Goal: Task Accomplishment & Management: Manage account settings

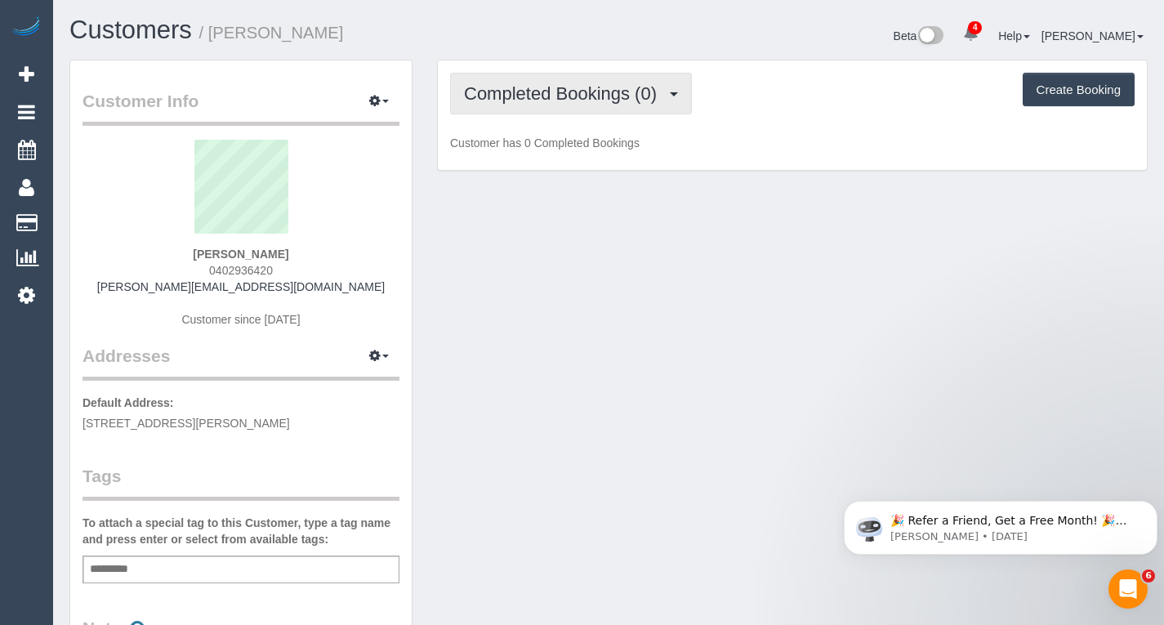
click at [530, 95] on span "Completed Bookings (0)" at bounding box center [564, 93] width 201 height 20
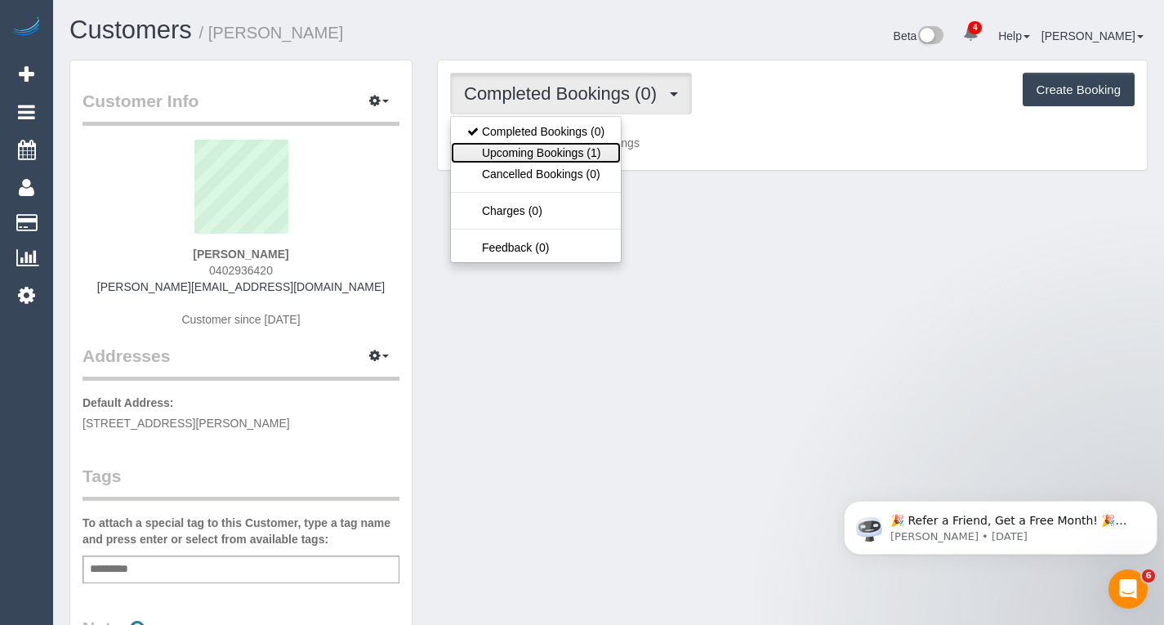
click at [531, 158] on link "Upcoming Bookings (1)" at bounding box center [536, 152] width 170 height 21
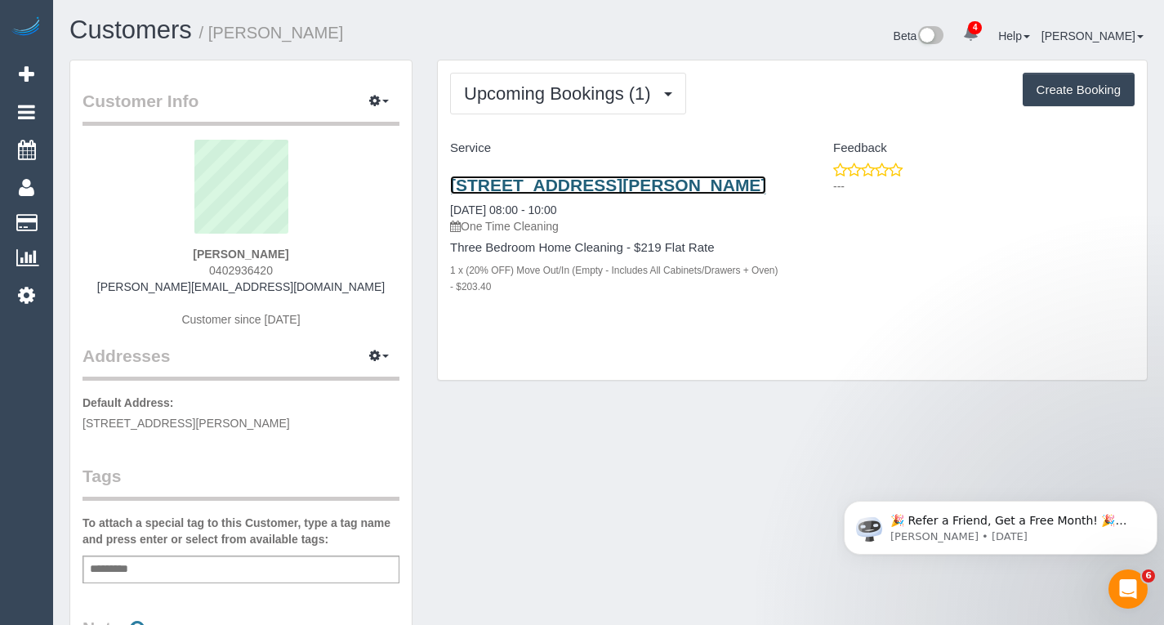
click at [547, 179] on link "12/33-37 Leslie St, Donvale, VIC 3111" at bounding box center [608, 185] width 316 height 19
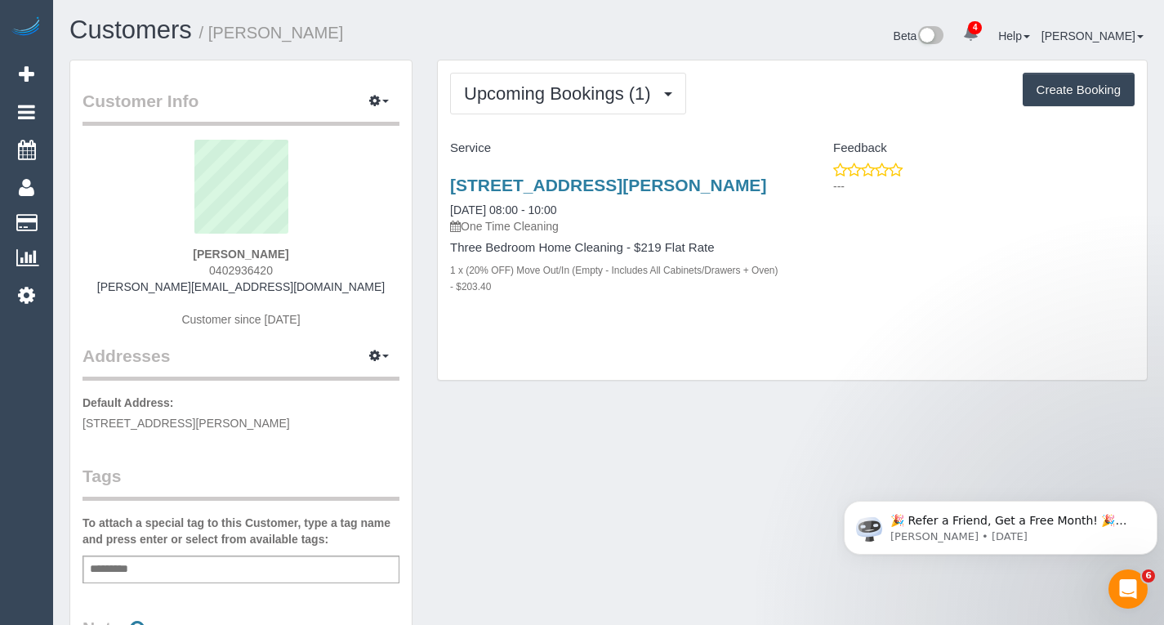
click at [163, 579] on div "Add a tag" at bounding box center [241, 570] width 317 height 28
type input "***"
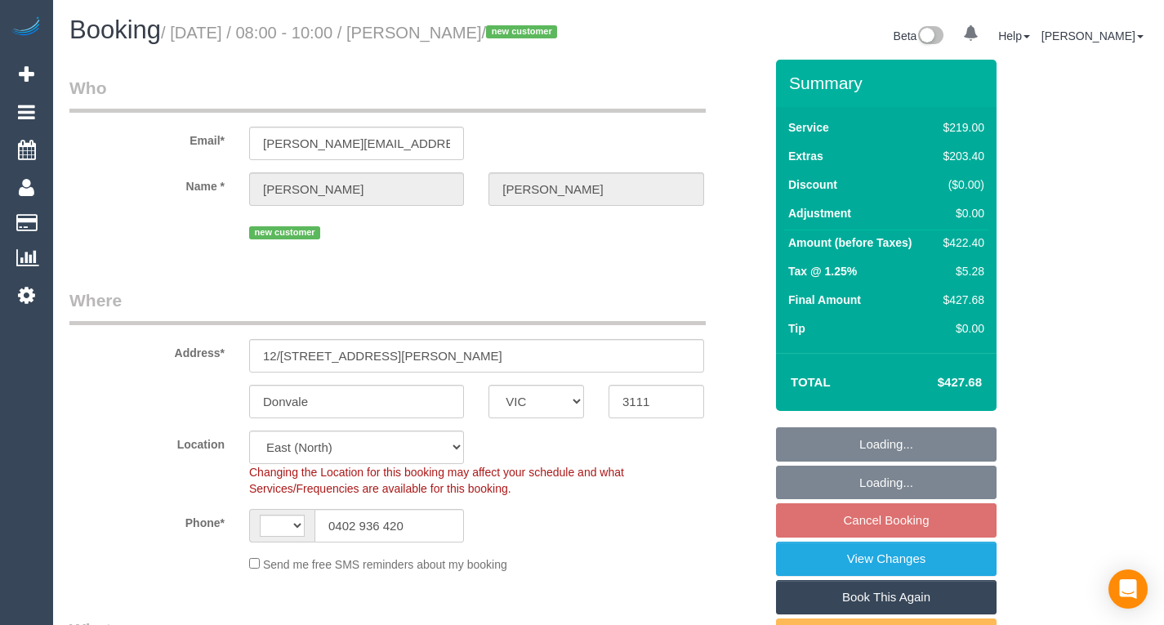
select select "VIC"
select select "string:AU"
select select "string:stripe-pm_1RwXJD2GScqysDRVQWIV0laE"
select select "number:28"
select select "number:14"
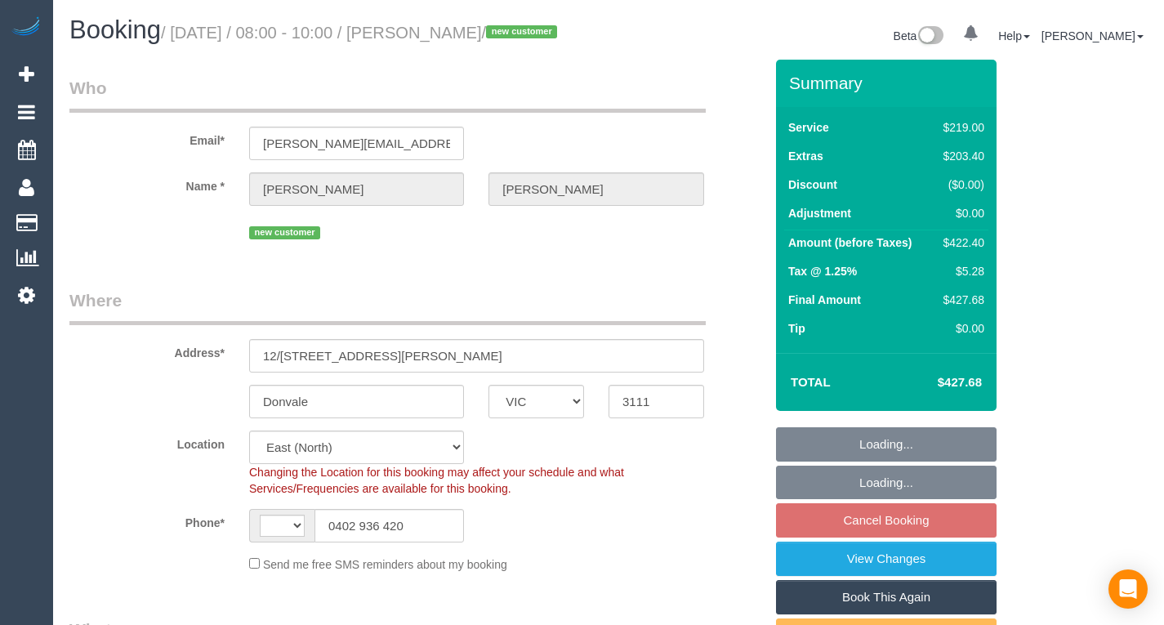
select select "number:19"
select select "number:36"
select select "object:816"
select select "spot1"
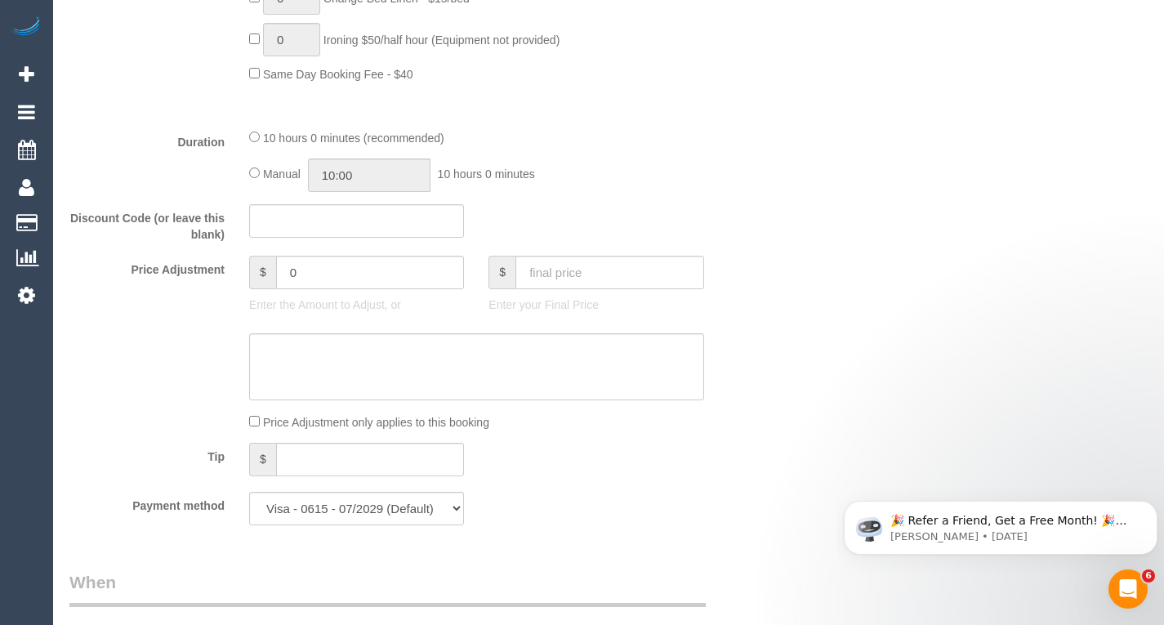
scroll to position [1272, 0]
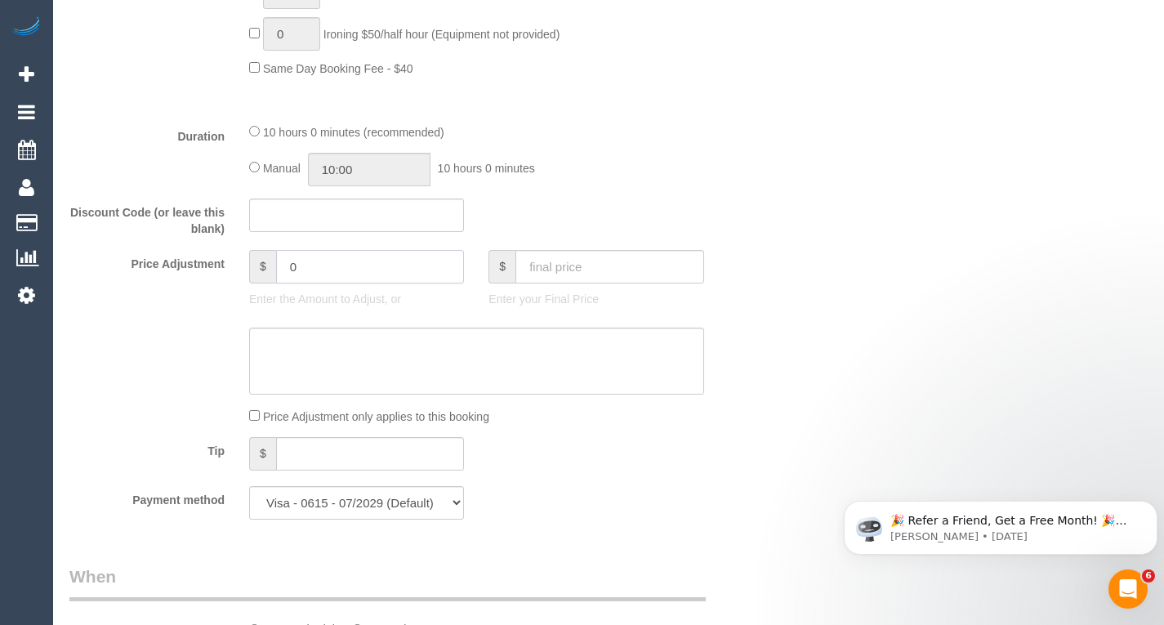
click at [315, 284] on input "0" at bounding box center [370, 267] width 189 height 34
type input "-80"
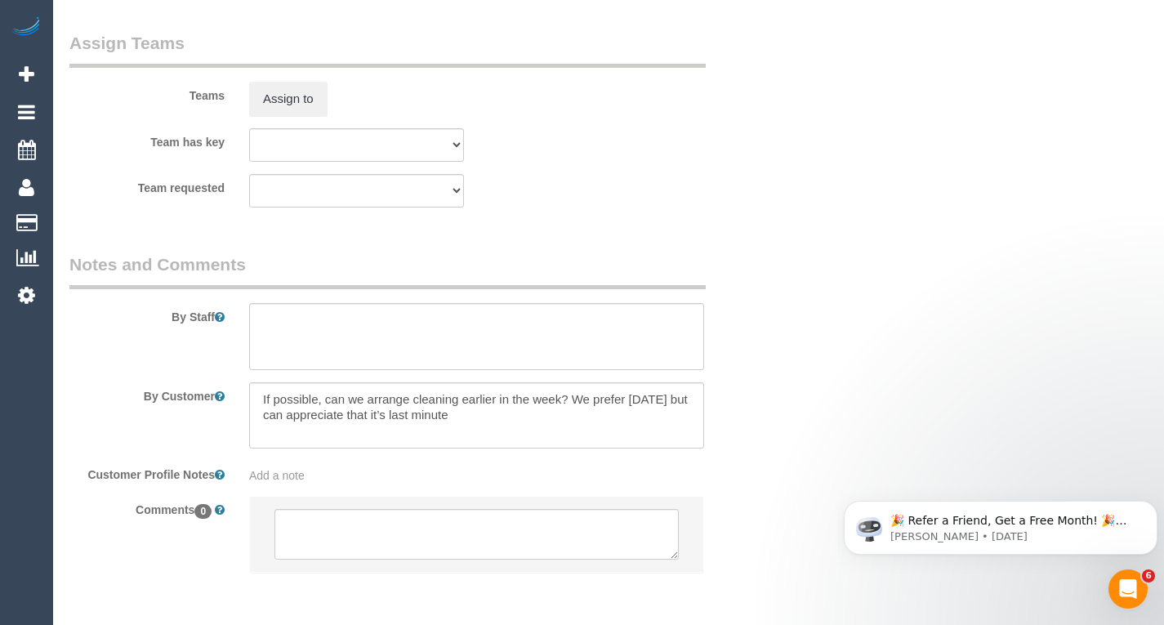
scroll to position [2633, 0]
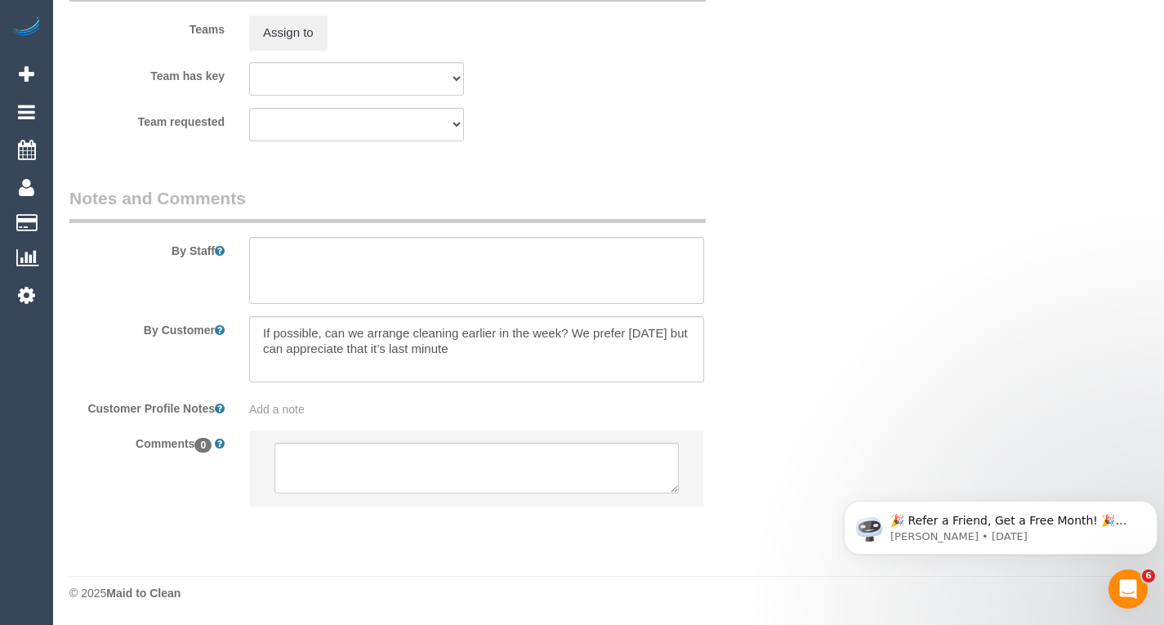
type textarea "-$80 ONE OFF discount as EC friend. Do not let this affect cleaner pay -- EC"
click at [457, 451] on textarea at bounding box center [477, 468] width 404 height 51
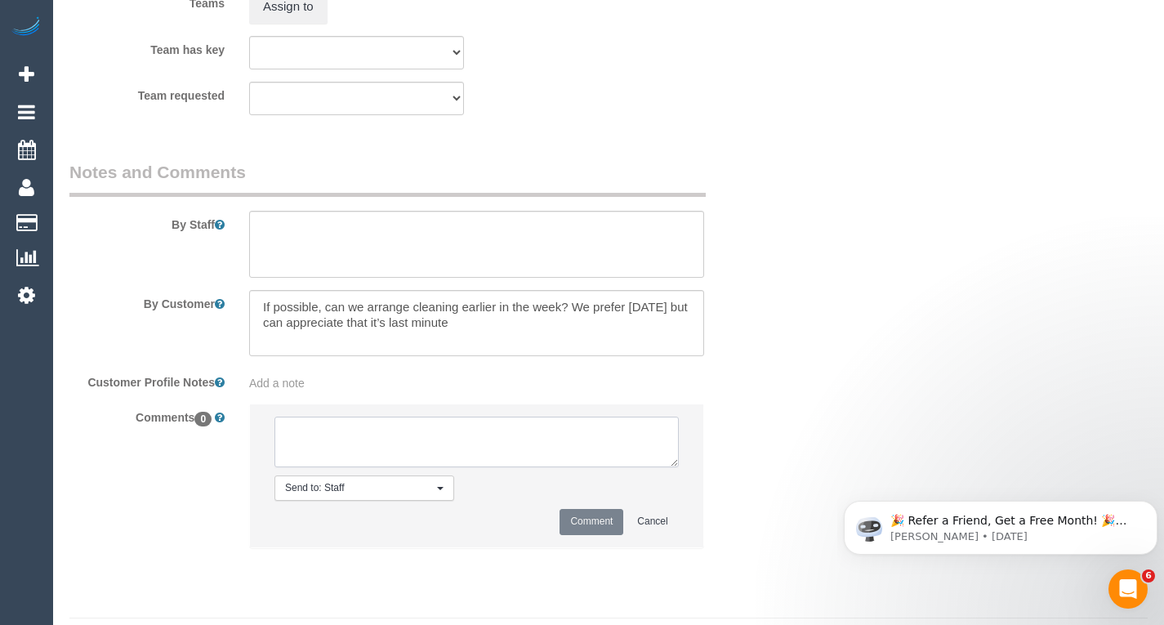
paste textarea "-$80 ONE OFF discount as EC friend. Do not let this affect cleaner pay -- EC"
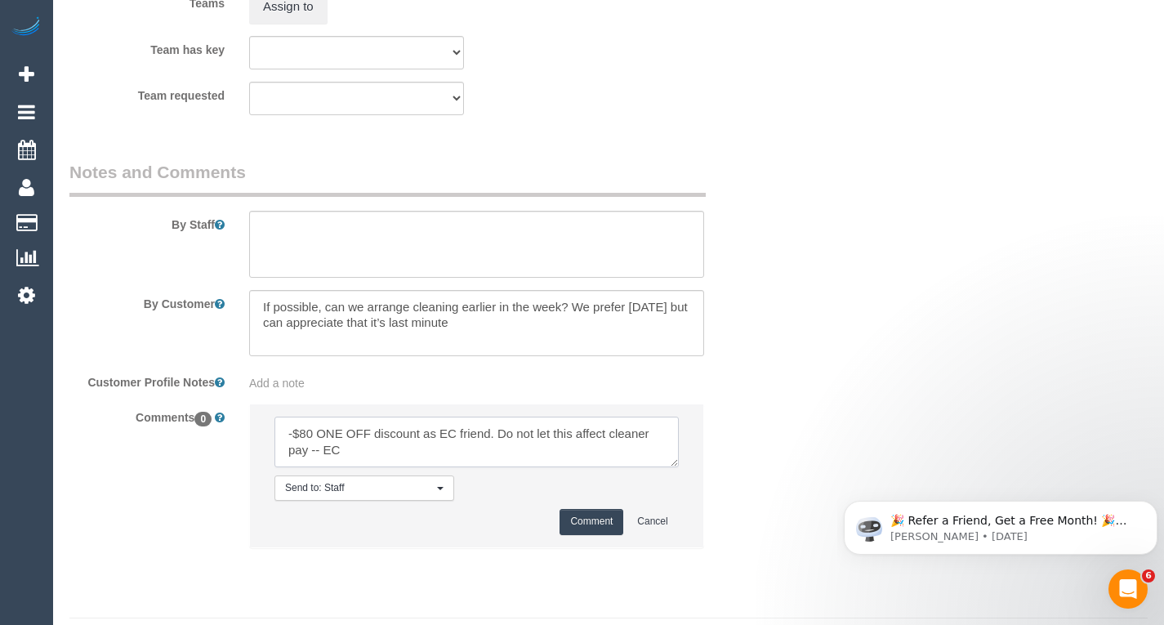
type textarea "-$80 ONE OFF discount as EC friend. Do not let this affect cleaner pay -- EC"
click at [571, 534] on button "Comment" at bounding box center [592, 521] width 64 height 25
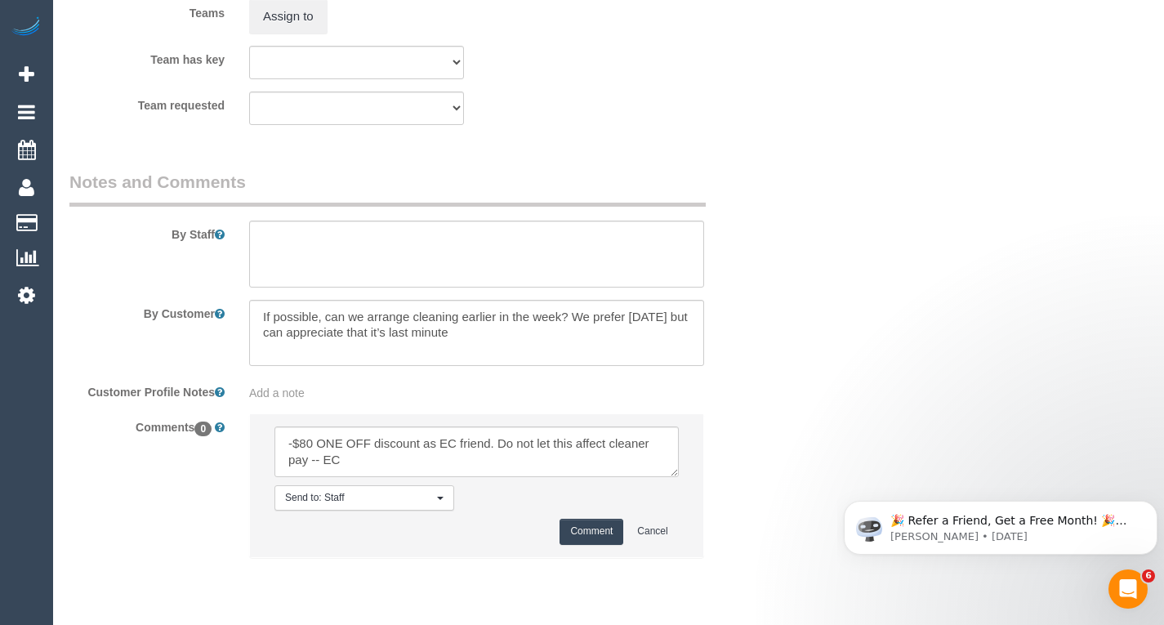
scroll to position [2624, 0]
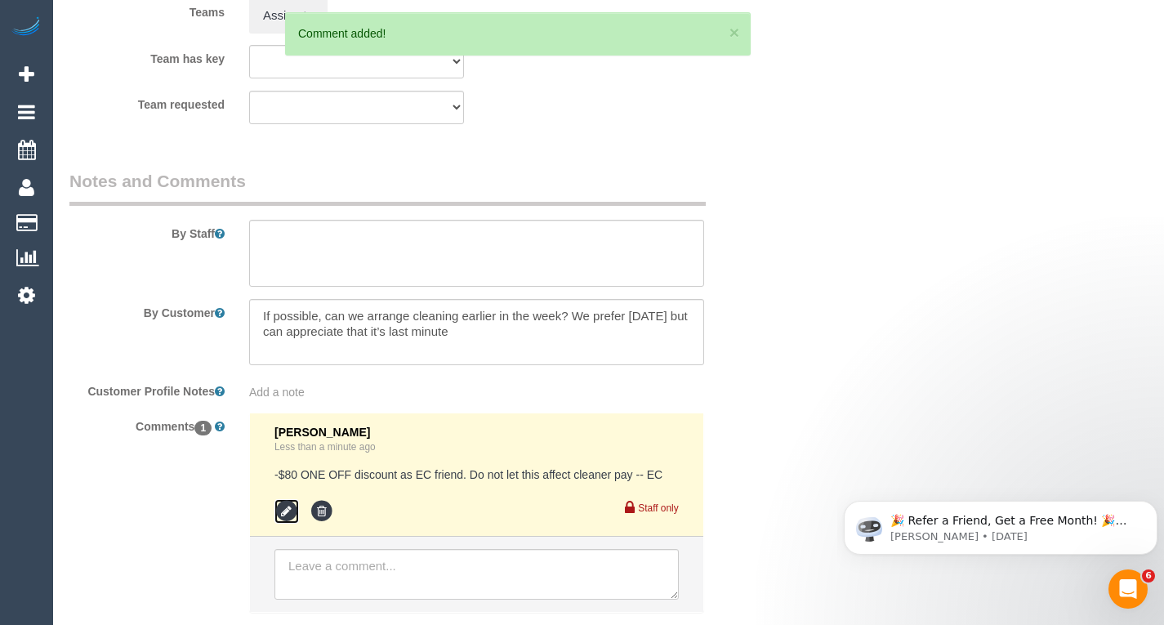
click at [281, 524] on icon at bounding box center [287, 511] width 25 height 25
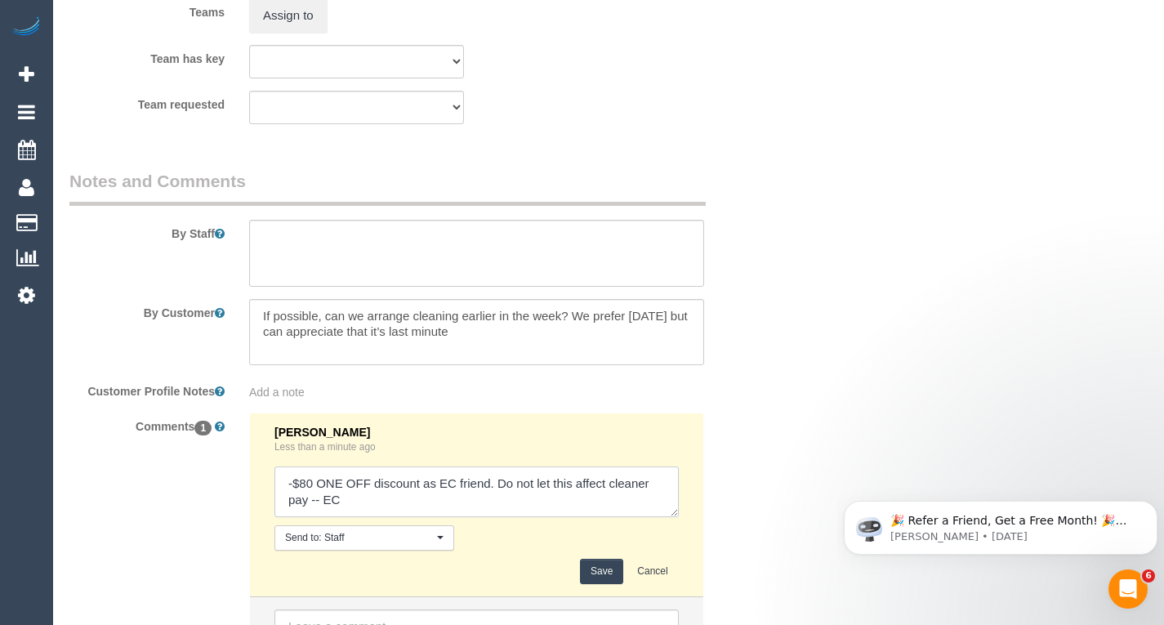
click at [323, 517] on textarea at bounding box center [477, 492] width 404 height 51
type textarea "-$80 ONE OFF discount as EC friend. Do not let this affect cleaner pay. Thanks …"
click at [594, 584] on button "Save" at bounding box center [601, 571] width 43 height 25
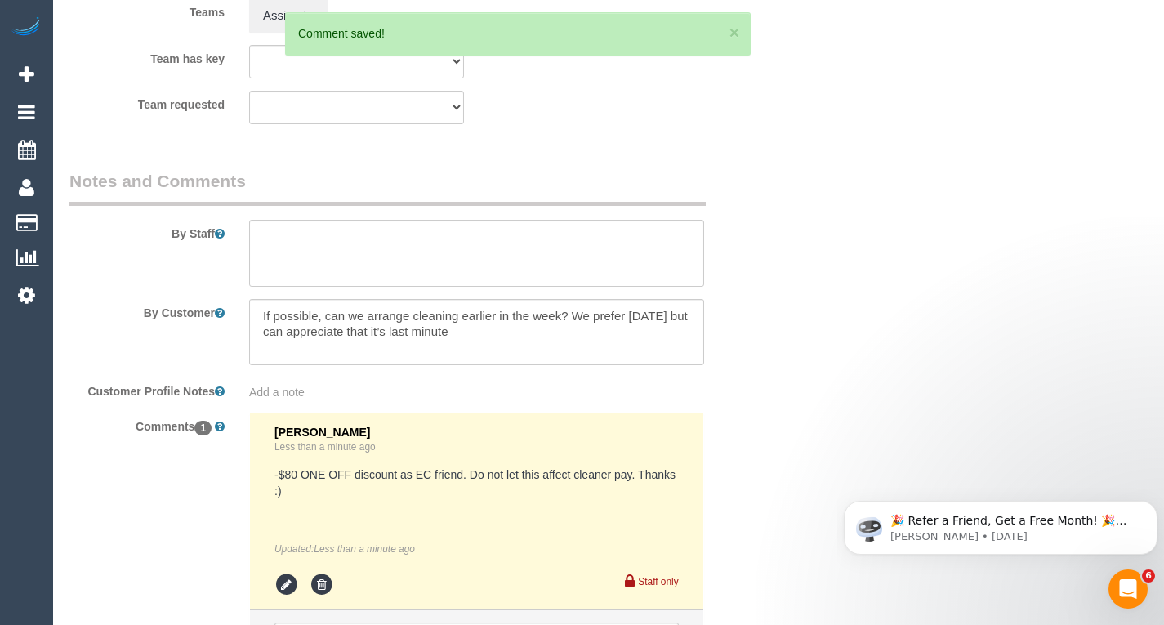
click at [278, 399] on span "Add a note" at bounding box center [277, 392] width 56 height 13
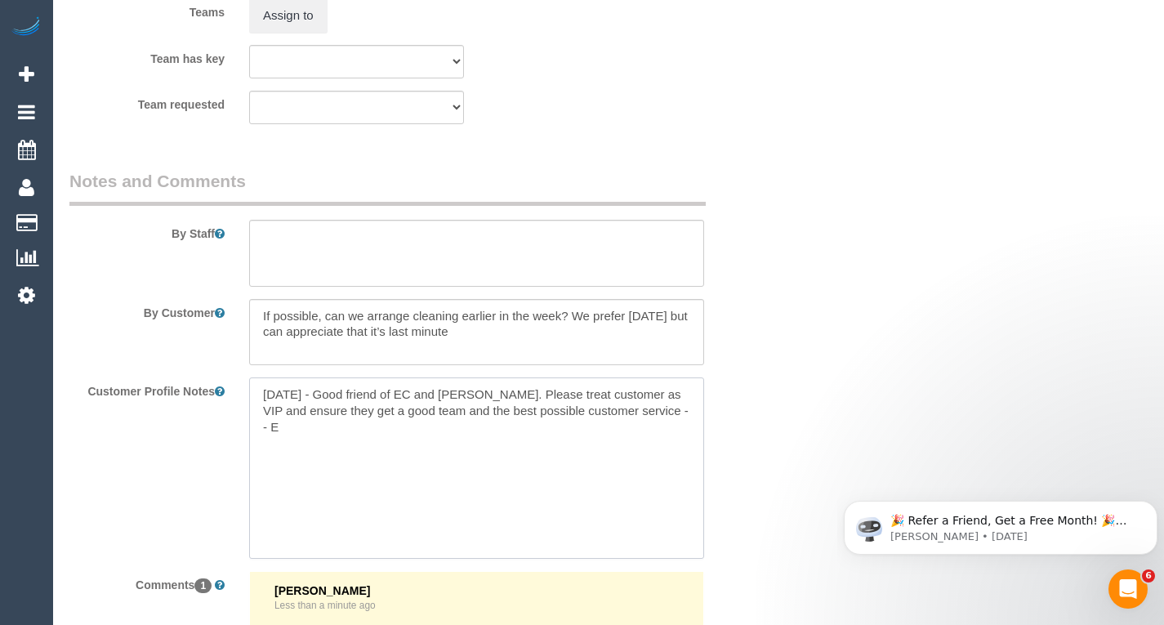
type textarea "[DATE] - Good friend of EC and [PERSON_NAME]. Please treat customer as VIP and …"
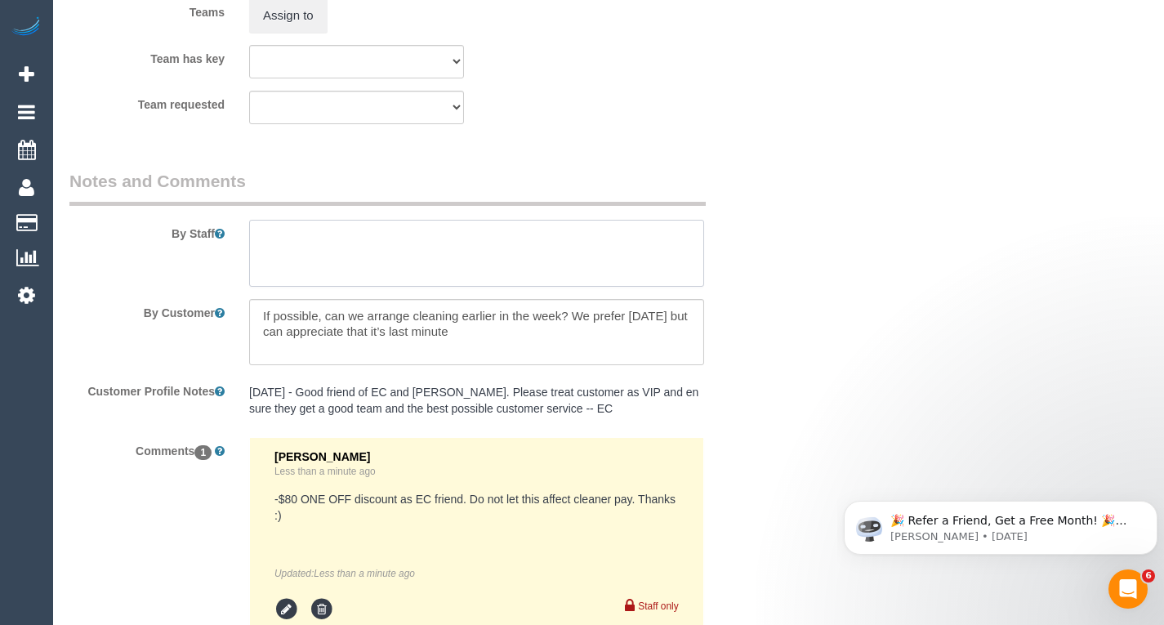
click at [382, 249] on textarea at bounding box center [476, 253] width 455 height 67
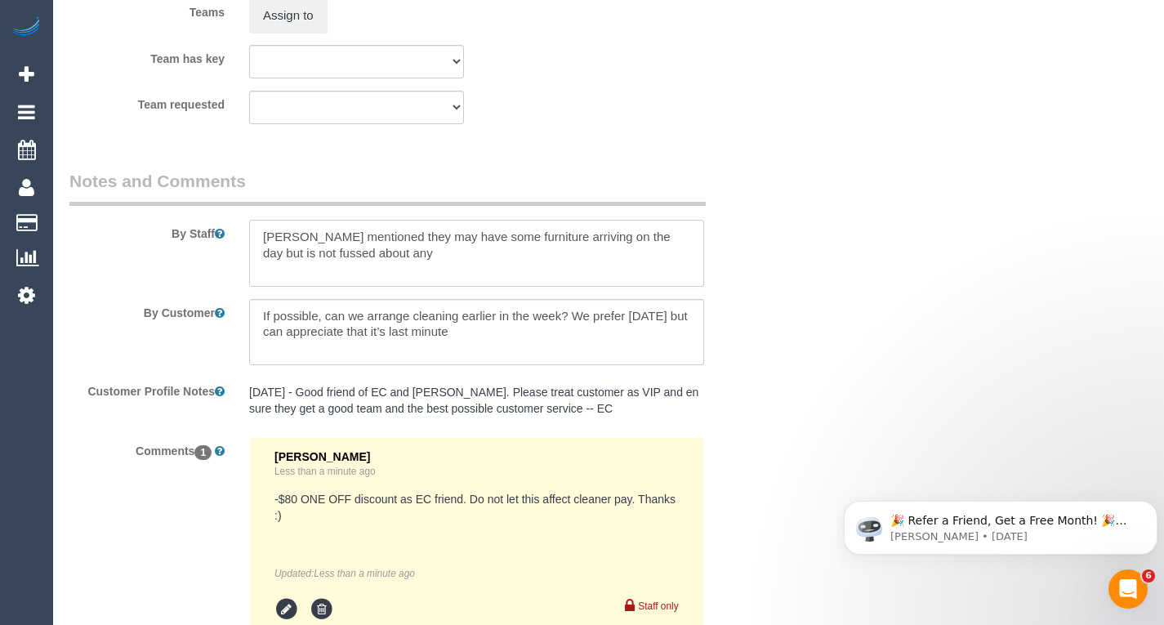
click at [257, 253] on textarea at bounding box center [476, 253] width 455 height 67
click at [581, 287] on textarea at bounding box center [476, 253] width 455 height 67
click at [625, 287] on textarea at bounding box center [476, 253] width 455 height 67
type textarea "This is a move IN clean to their new home. [PERSON_NAME] mentioned they may hav…"
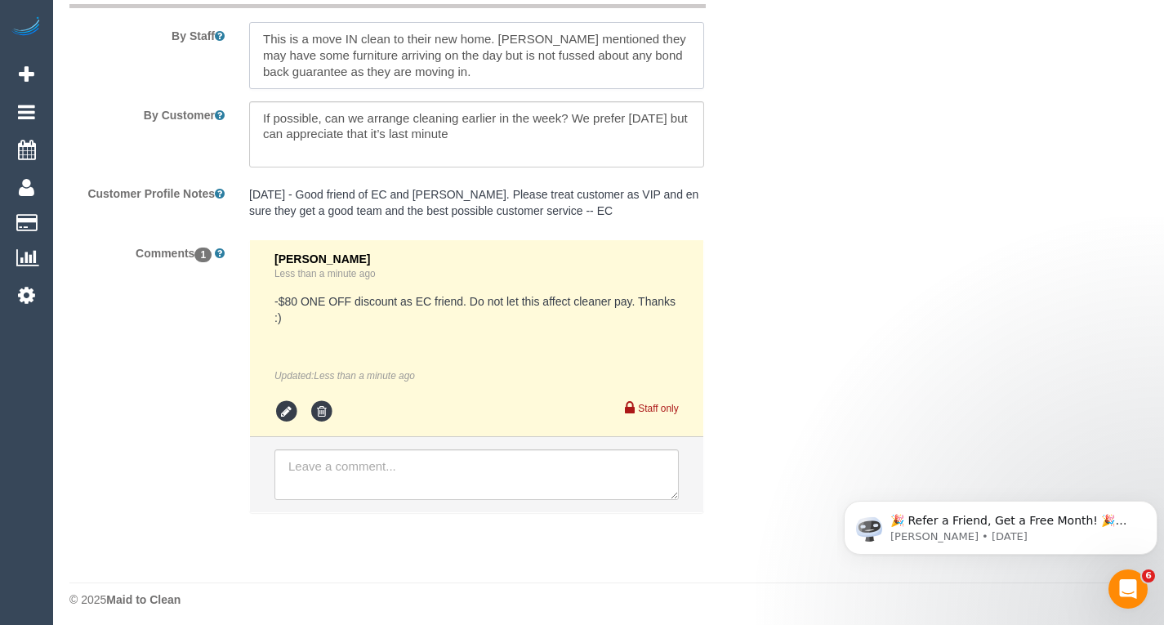
scroll to position [2814, 0]
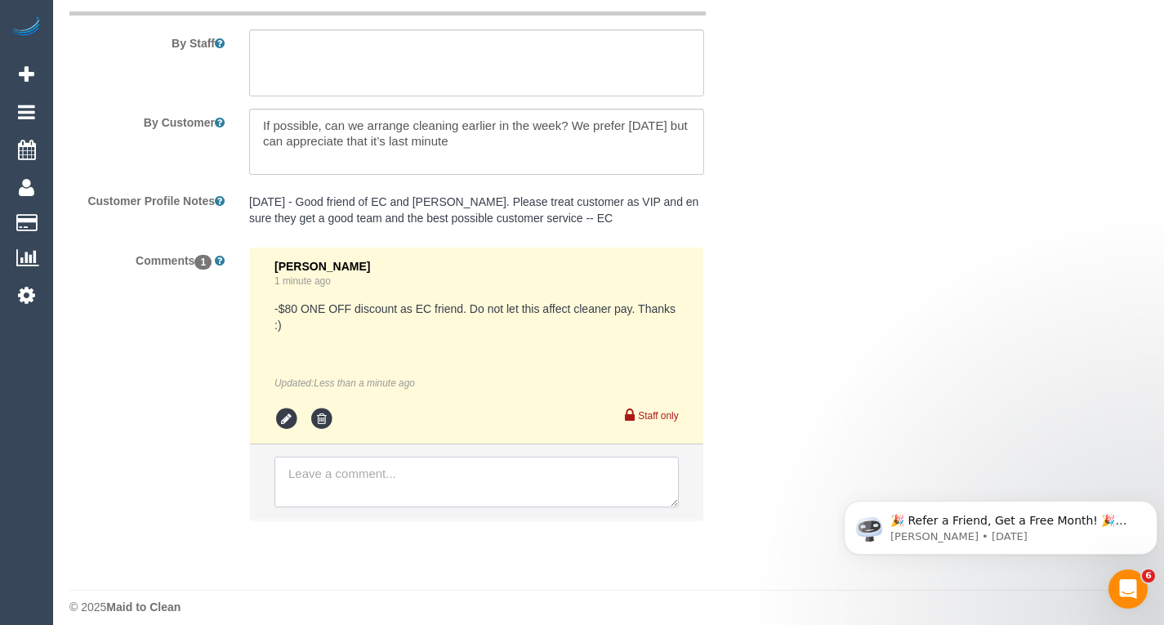
click at [458, 507] on textarea at bounding box center [477, 482] width 404 height 51
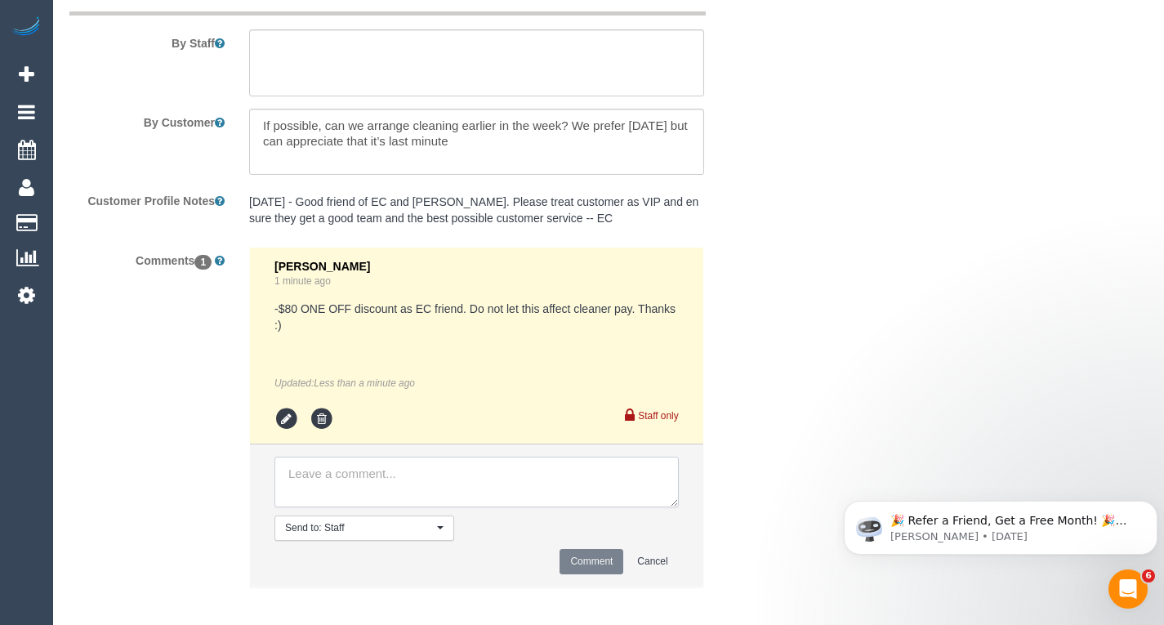
paste textarea "This is a move IN clean to their new home. [PERSON_NAME] mentioned they may hav…"
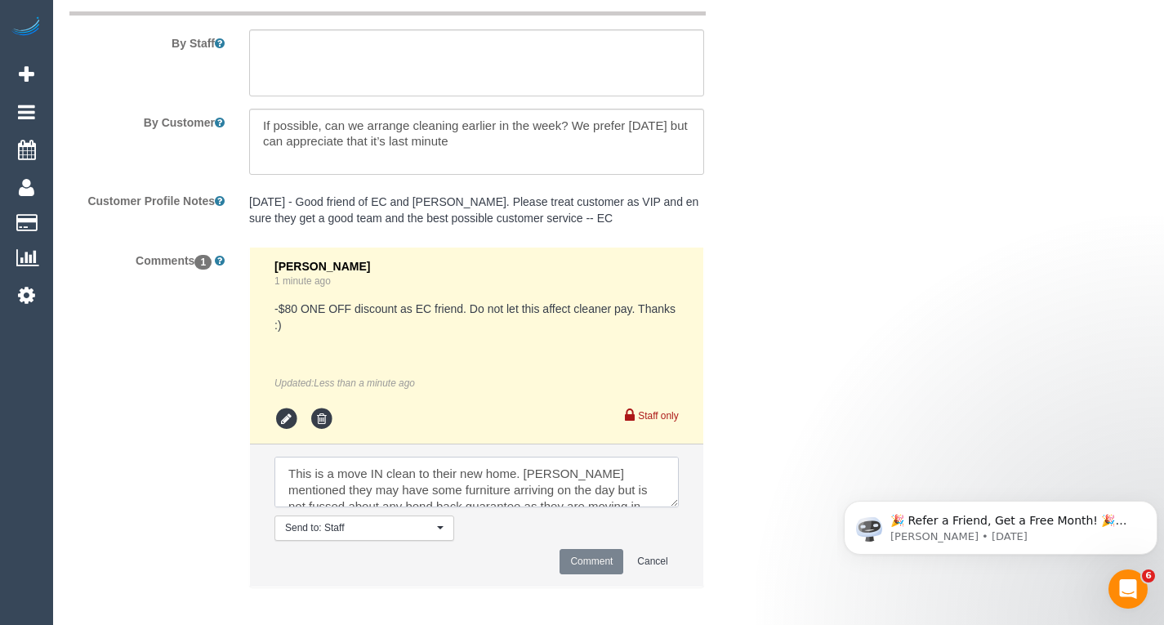
scroll to position [7, 0]
type textarea "This is a move IN clean to their new home. [PERSON_NAME] mentioned they may hav…"
click at [584, 574] on button "Comment" at bounding box center [592, 561] width 64 height 25
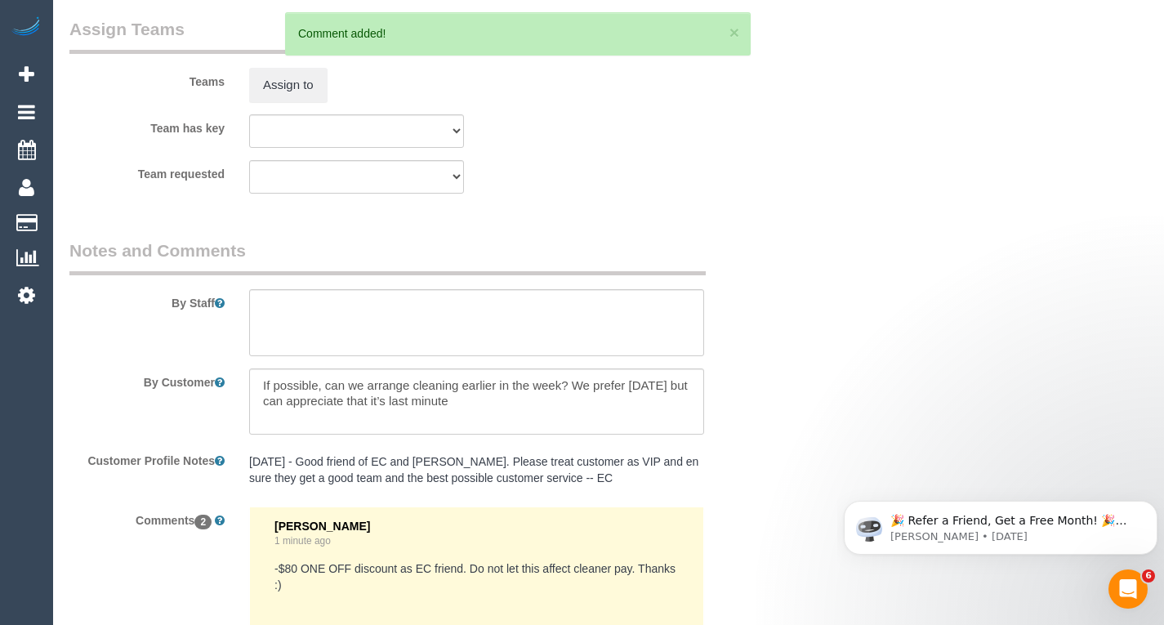
scroll to position [2523, 0]
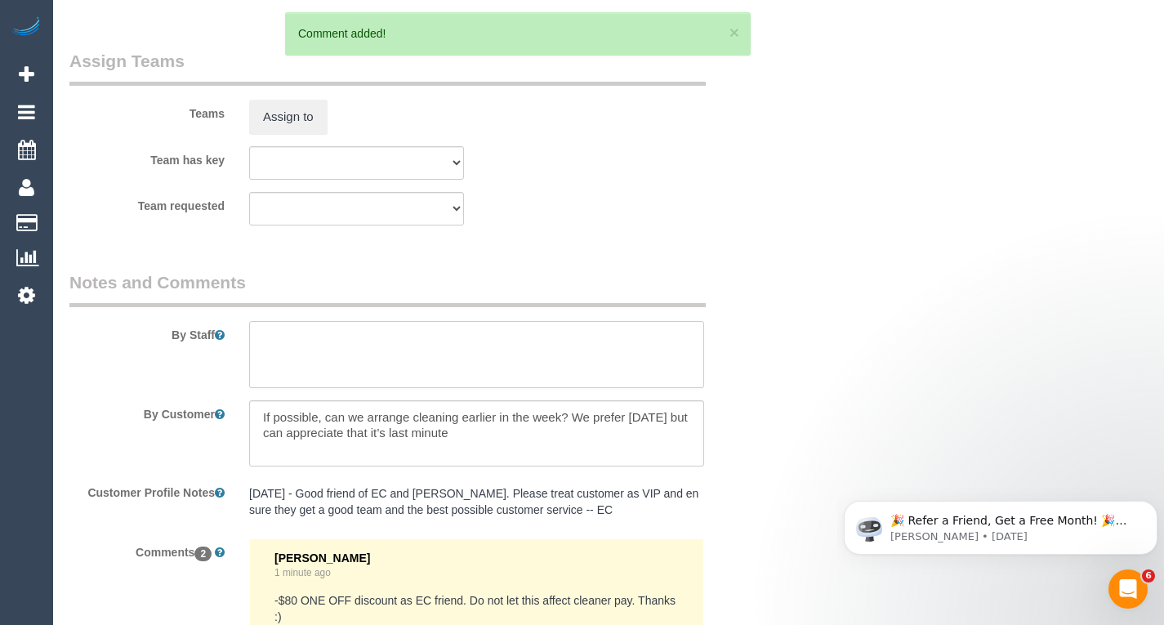
click at [459, 381] on textarea at bounding box center [476, 354] width 455 height 67
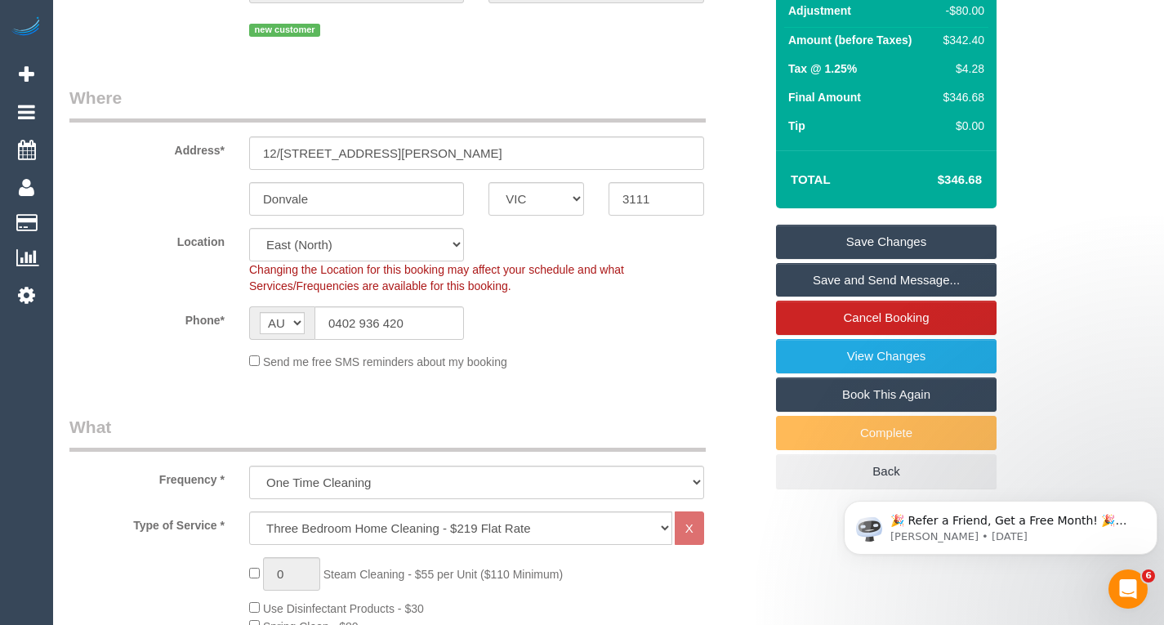
scroll to position [190, 0]
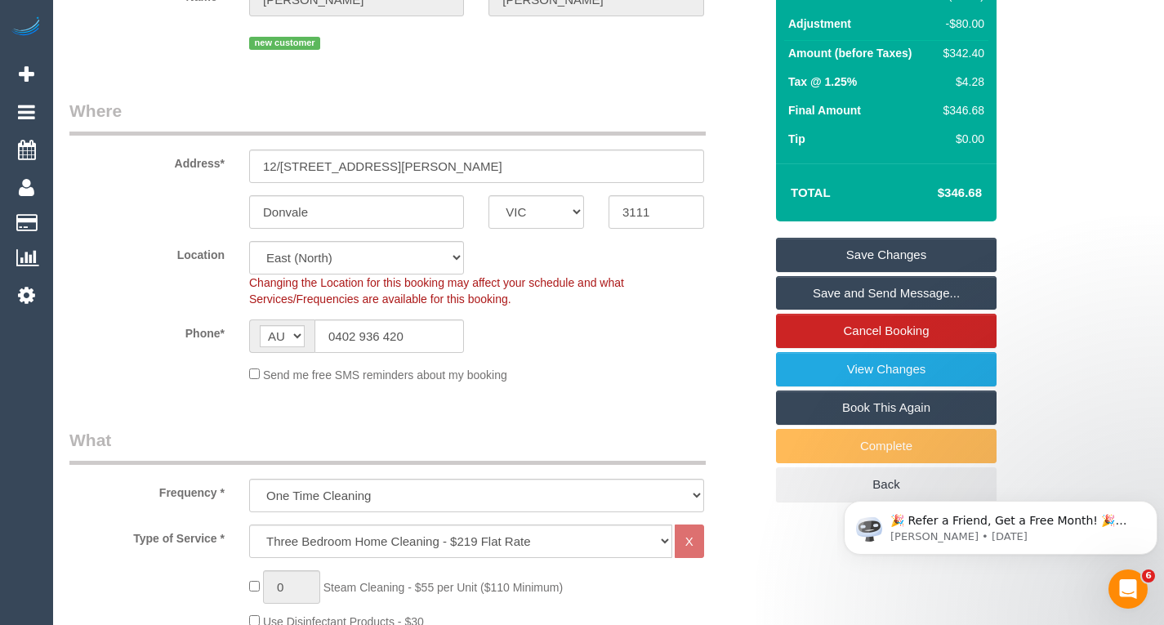
type textarea "Move IN clean. May have furntiure arrive on the day."
click at [875, 261] on link "Save Changes" at bounding box center [886, 255] width 221 height 34
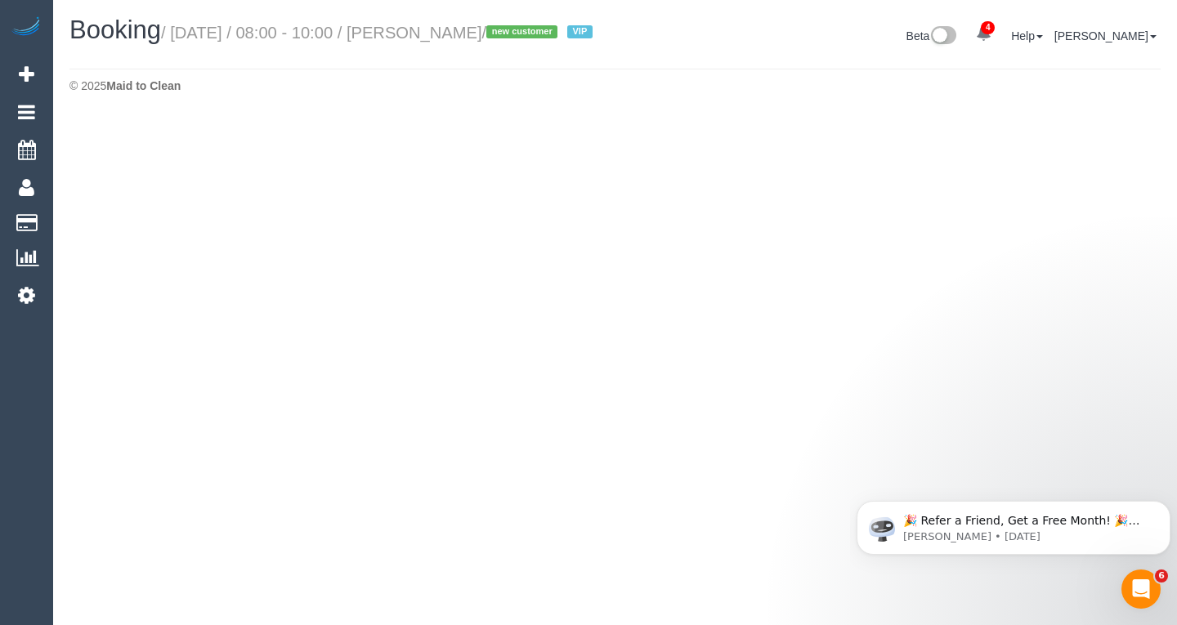
select select "VIC"
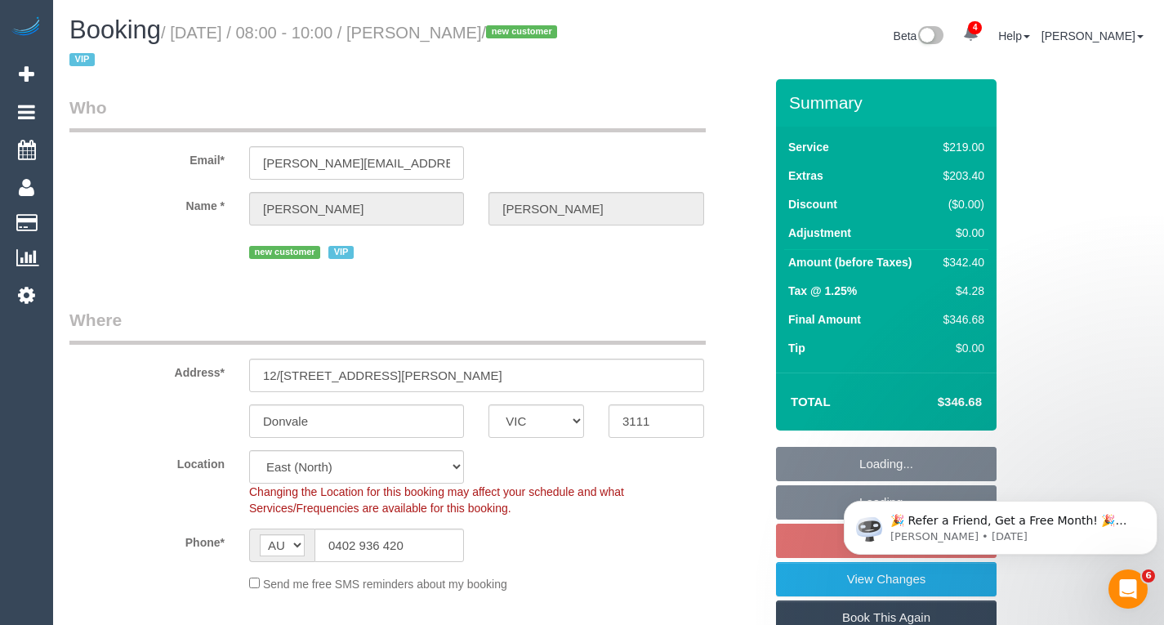
select select "string:stripe-pm_1RwXJD2GScqysDRVQWIV0laE"
select select "object:2723"
select select "number:28"
select select "number:14"
select select "number:19"
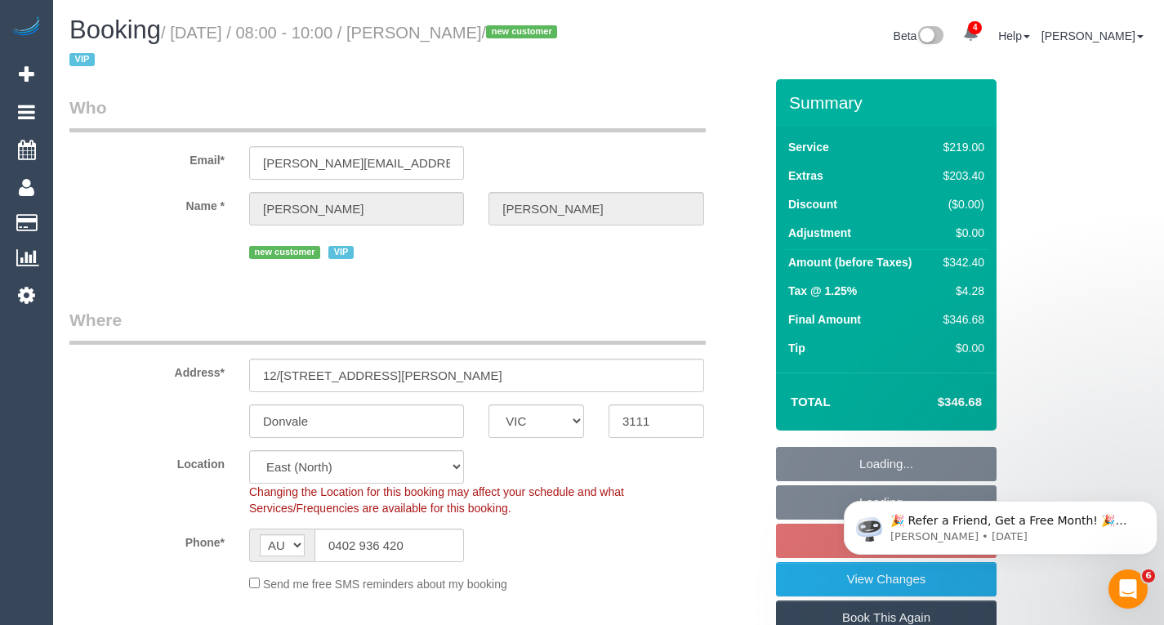
select select "number:36"
select select "object:3346"
select select "spot17"
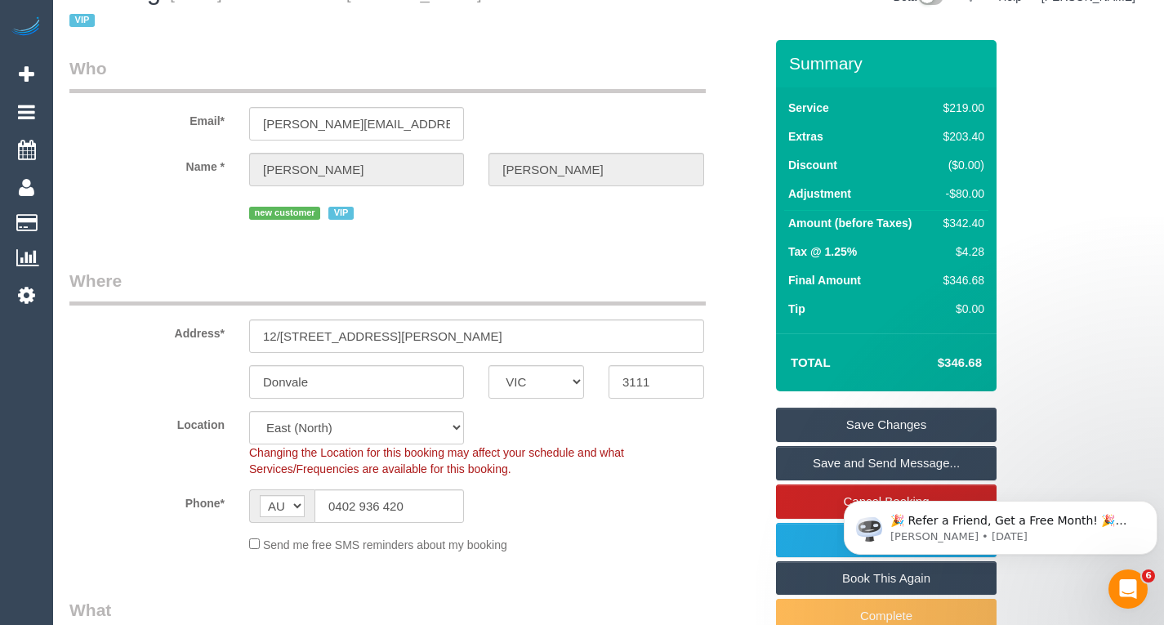
scroll to position [41, 0]
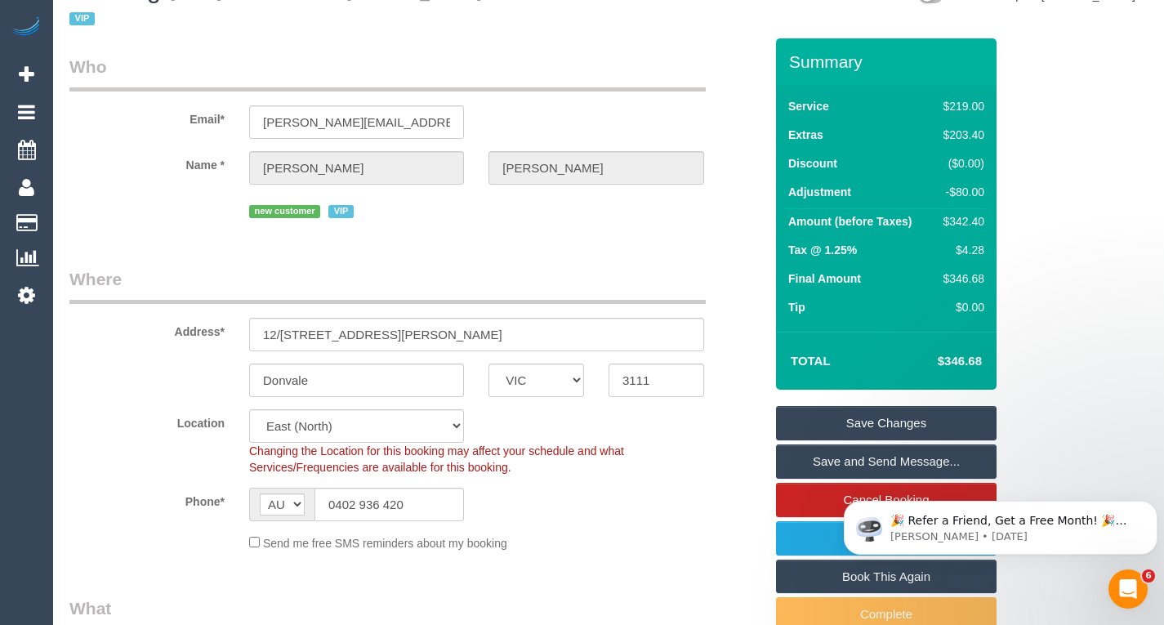
click at [1029, 275] on div "Summary Service $219.00 Extras $203.40 Discount ($0.00) Adjustment -$80.00 Amou…" at bounding box center [899, 370] width 270 height 665
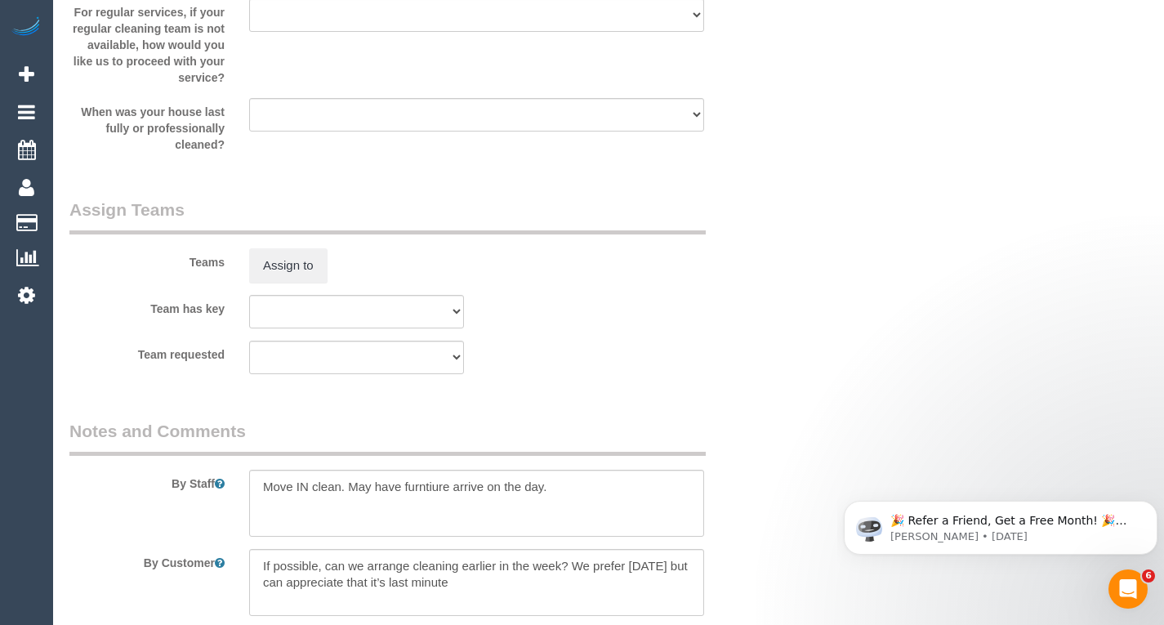
scroll to position [2633, 0]
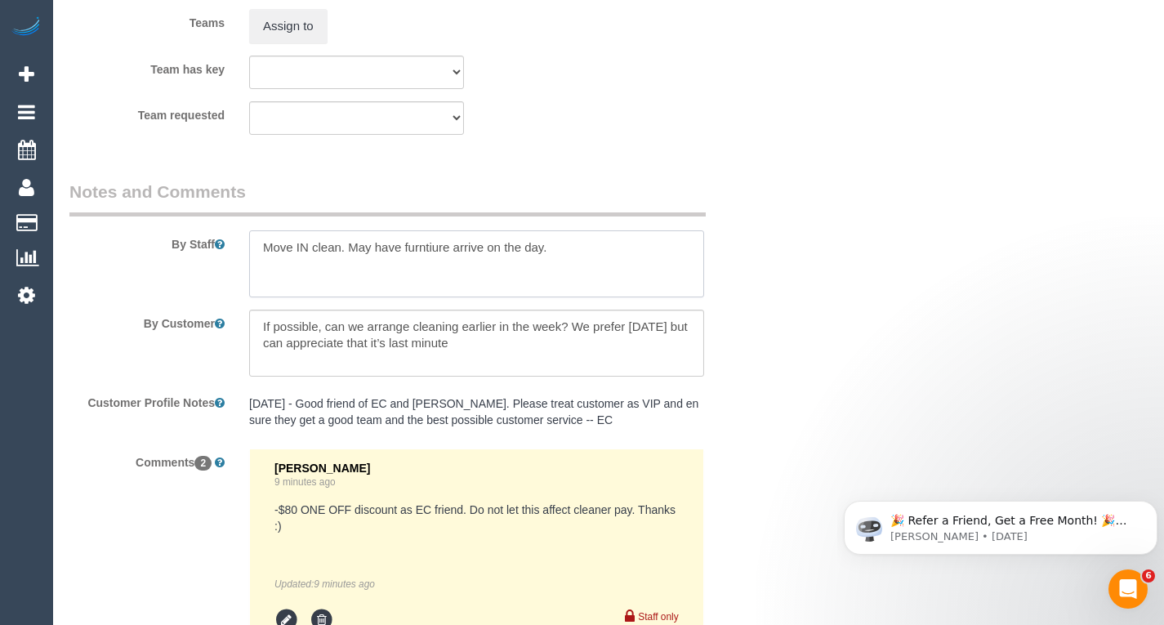
click at [267, 254] on textarea at bounding box center [476, 263] width 455 height 67
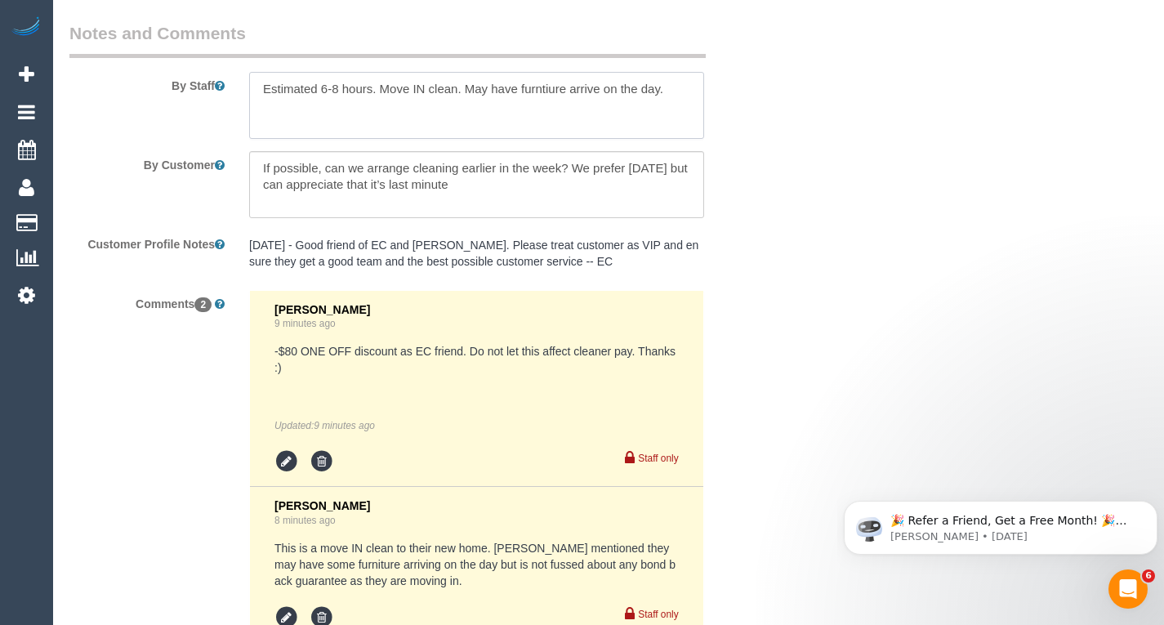
scroll to position [2789, 0]
click at [340, 88] on textarea at bounding box center [476, 107] width 455 height 67
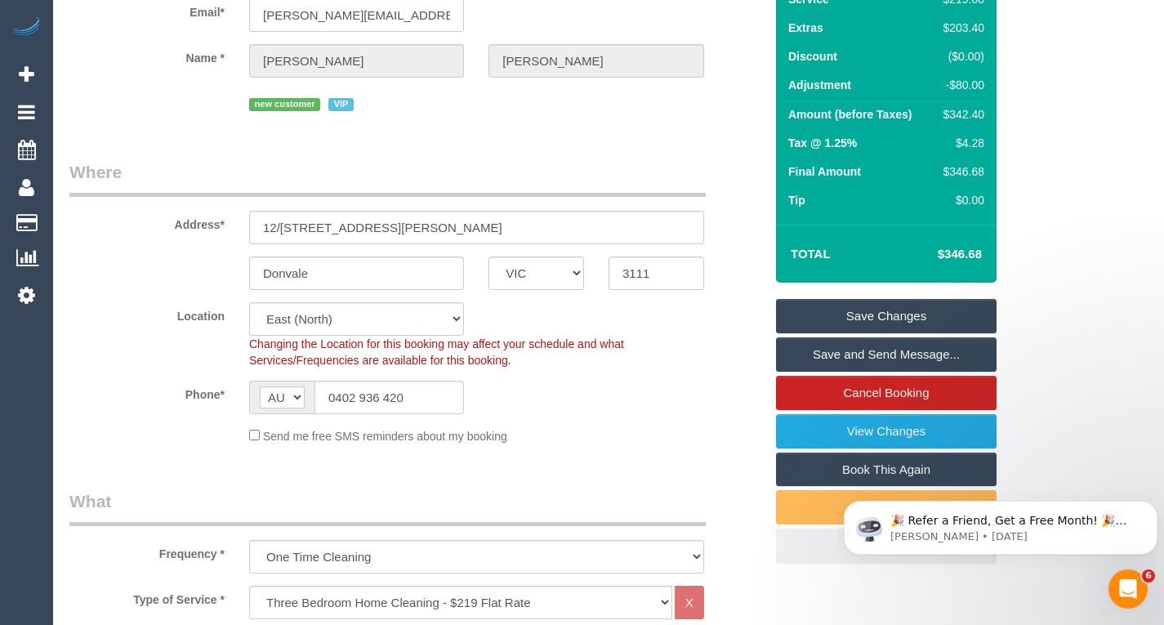
scroll to position [0, 0]
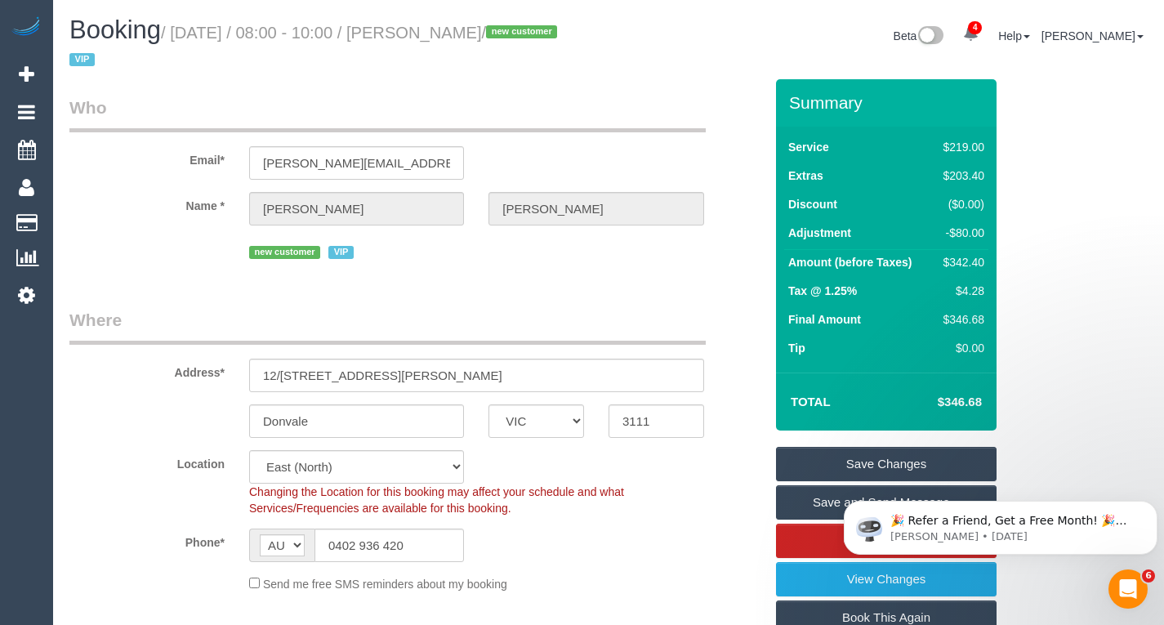
type textarea "Estimated 6-7 hours. Move IN clean. May have furntiure arrive on the day."
click at [820, 467] on link "Save Changes" at bounding box center [886, 464] width 221 height 34
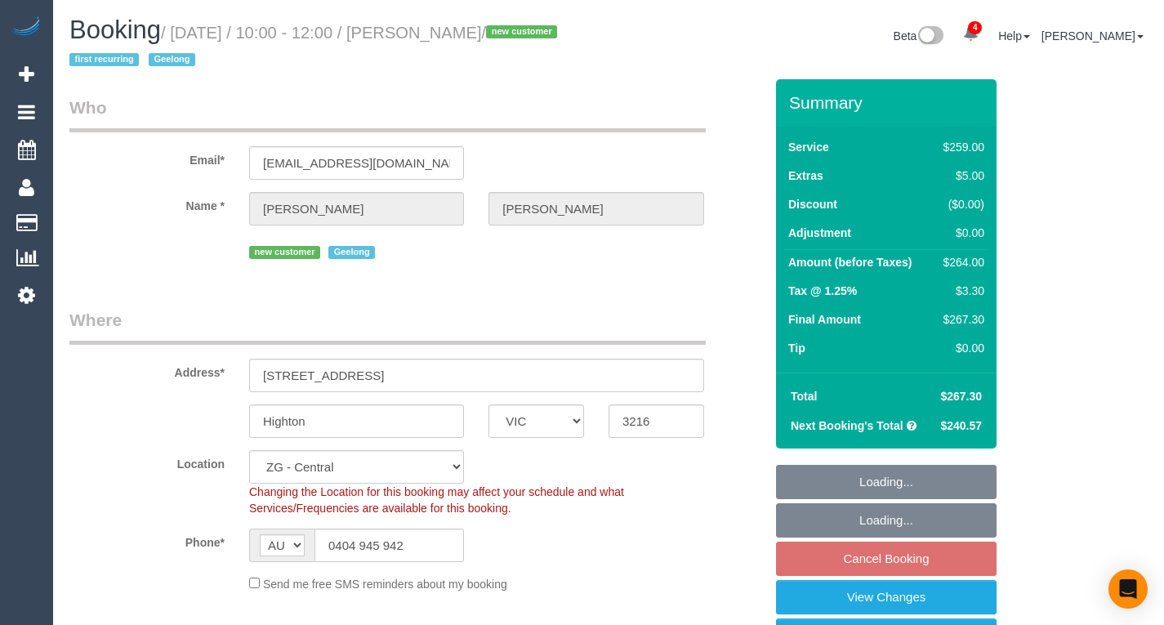
select select "VIC"
select select "number:27"
select select "number:14"
select select "number:19"
select select "number:24"
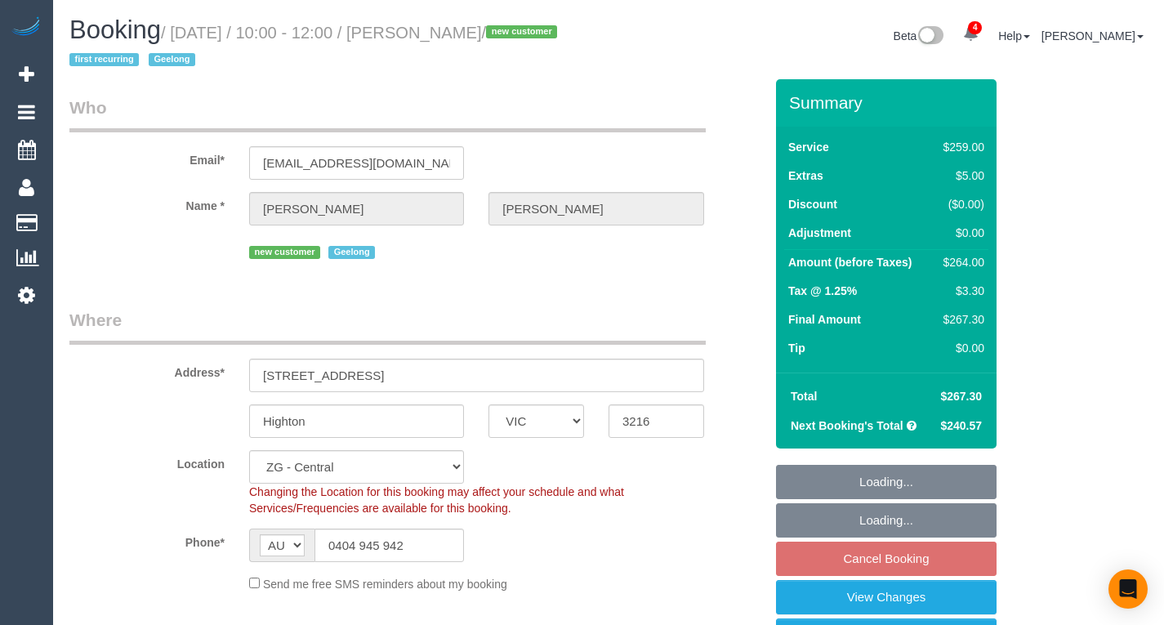
select select "number:33"
select select "number:12"
select select "spot36"
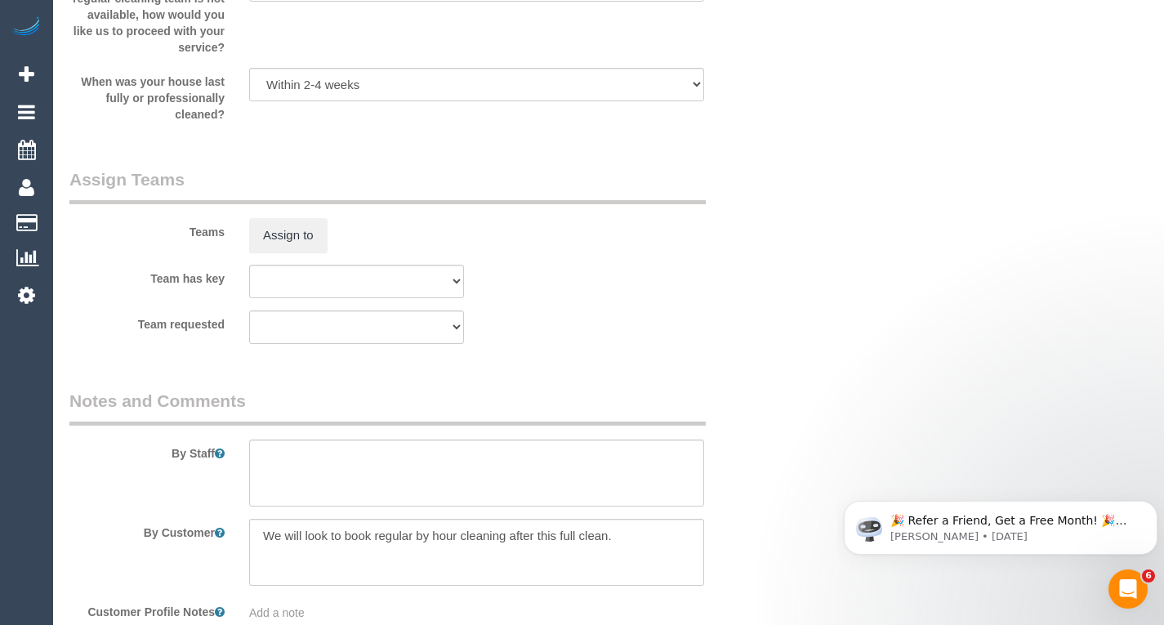
scroll to position [2423, 0]
